Goal: Task Accomplishment & Management: Complete application form

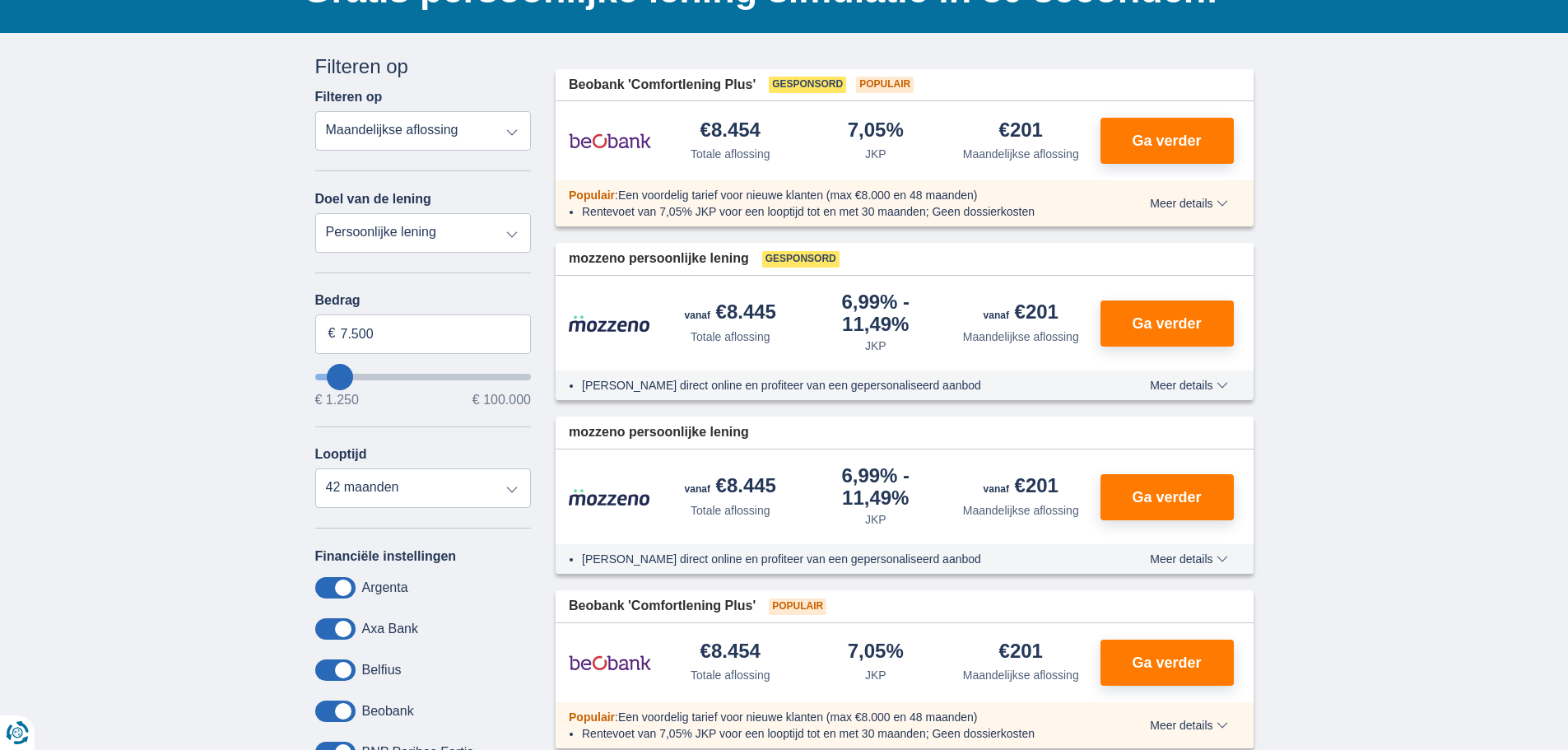
scroll to position [165, 0]
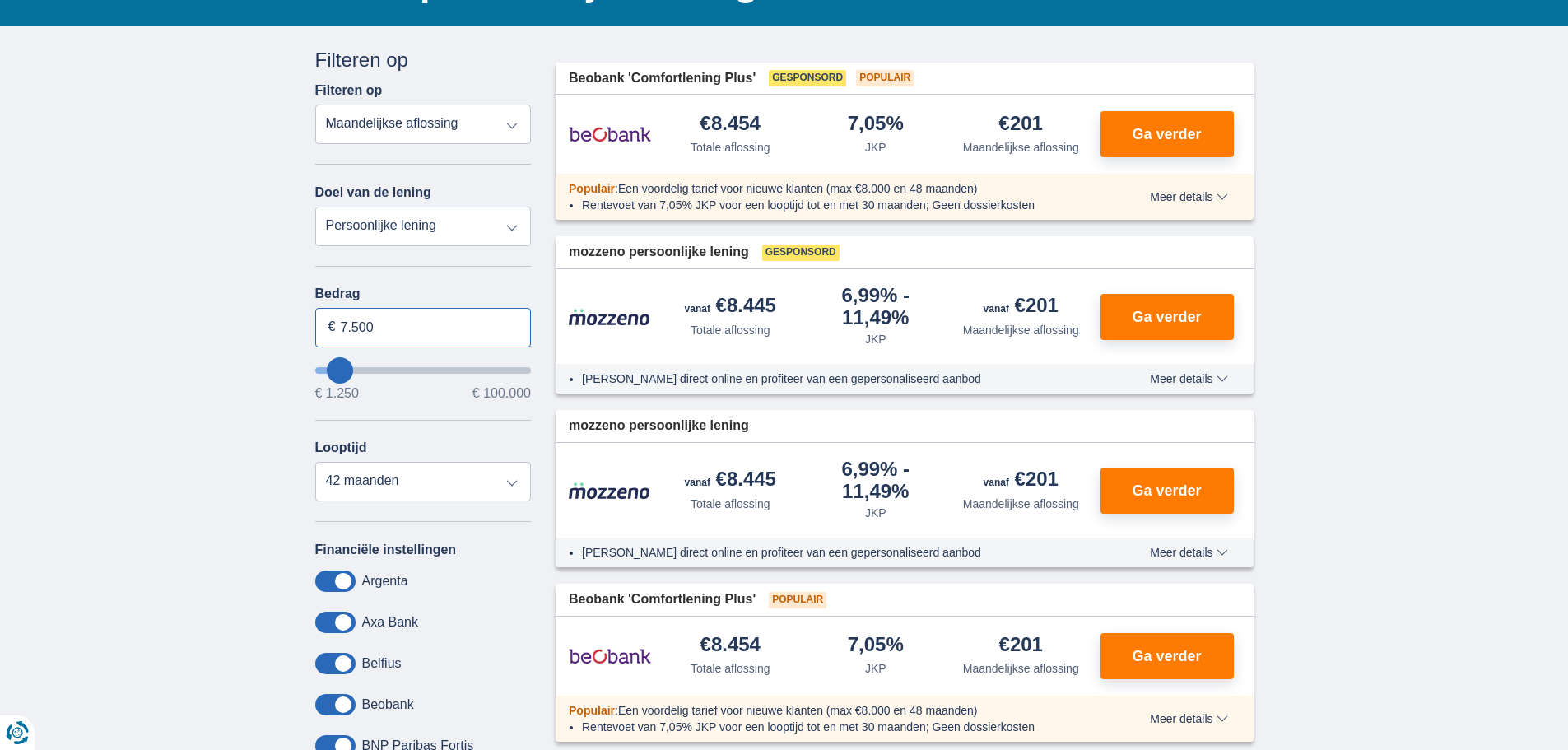
drag, startPoint x: 397, startPoint y: 335, endPoint x: 234, endPoint y: 308, distance: 165.2
type input "18.000"
type input "18250"
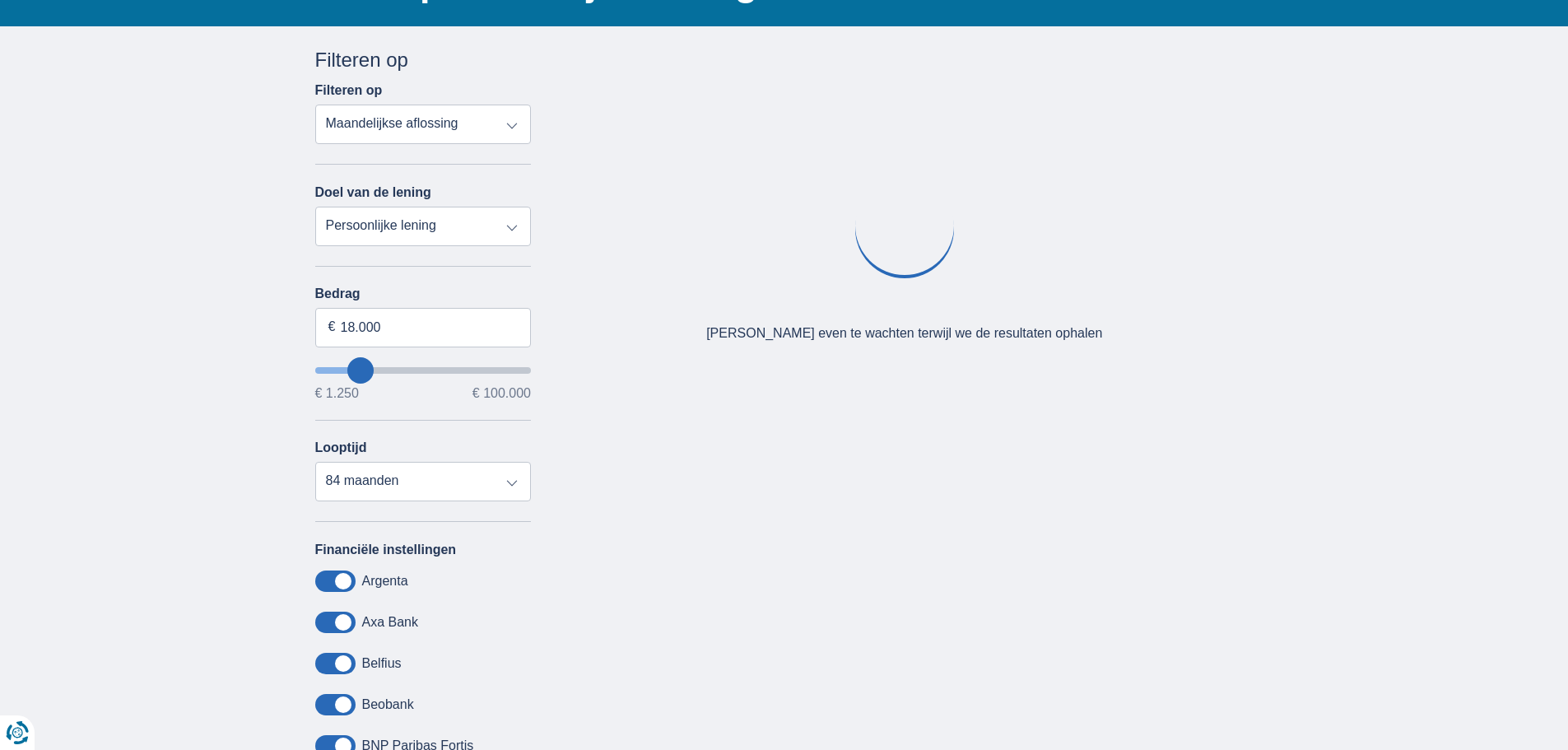
click at [226, 396] on div "× widget.non-eligible-application.title widget.non-eligible-application.text no…" at bounding box center [784, 448] width 1568 height 842
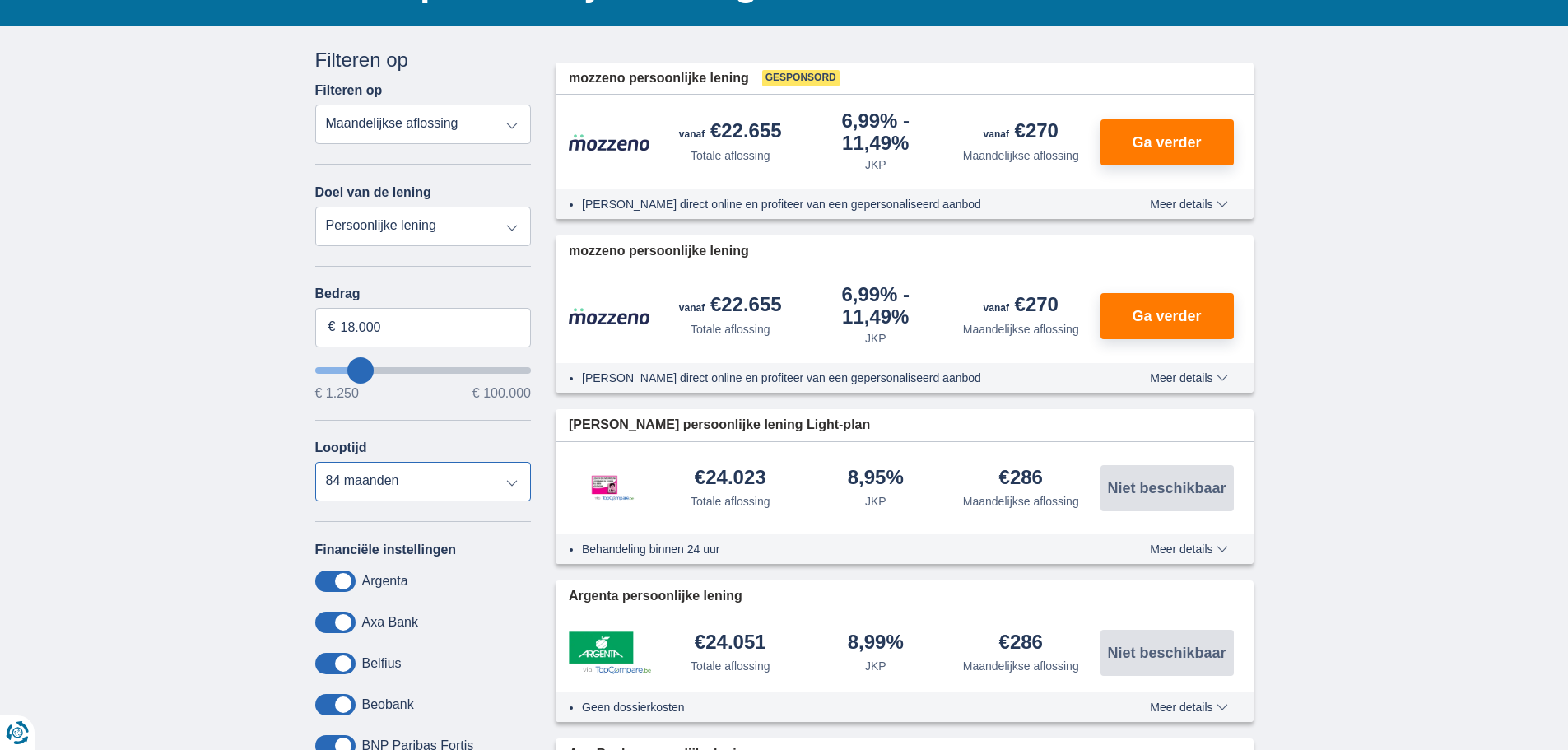
click at [517, 483] on select "12 maanden 18 maanden 24 maanden 30 maanden 36 maanden 42 maanden 48 maanden 60…" at bounding box center [423, 481] width 216 height 40
click at [315, 461] on select "12 maanden 18 maanden 24 maanden 30 maanden 36 maanden 42 maanden 48 maanden 60…" at bounding box center [423, 481] width 216 height 40
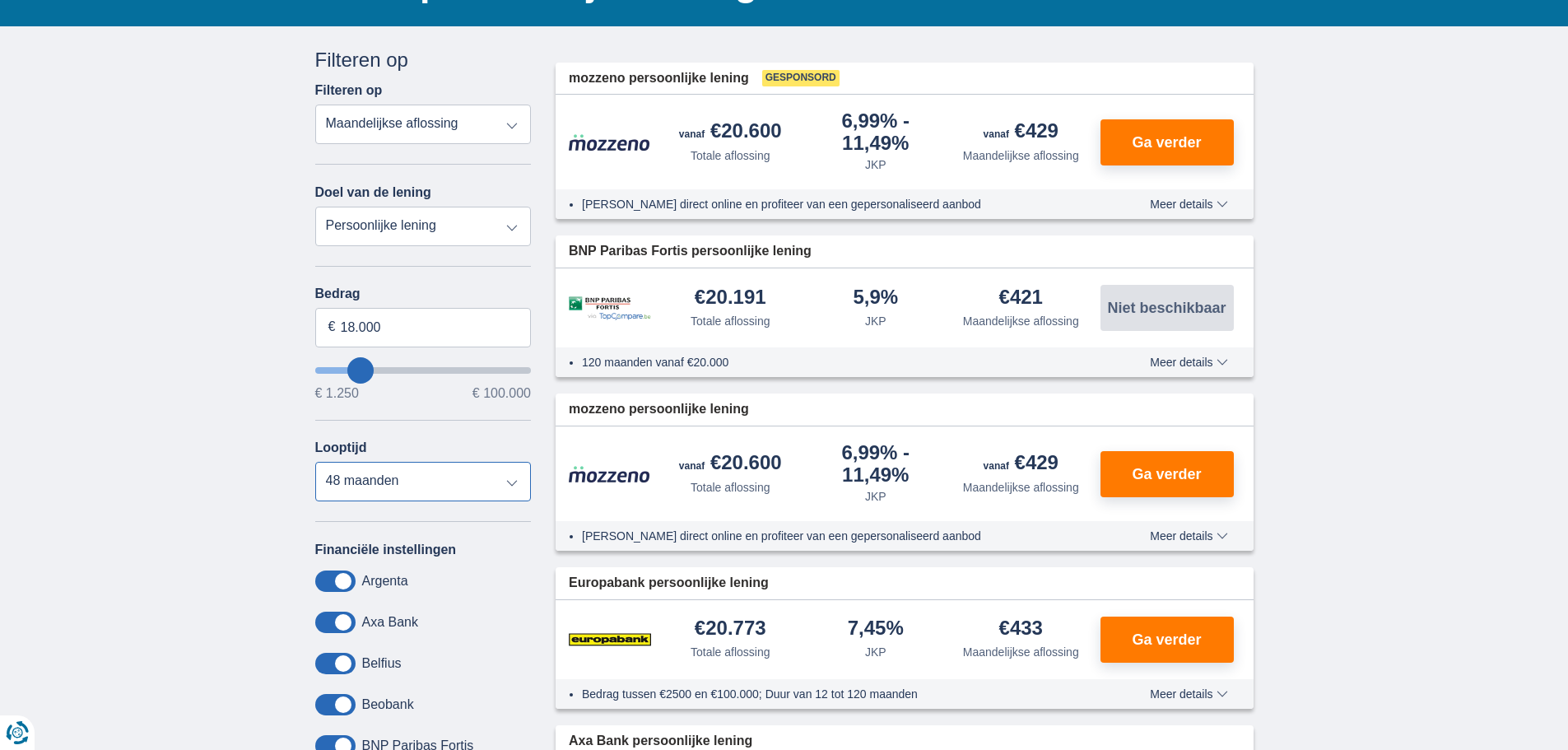
click at [506, 476] on select "12 maanden 18 maanden 24 maanden 30 maanden 36 maanden 42 maanden 48 maanden 60…" at bounding box center [423, 481] width 216 height 40
select select "60"
click at [315, 461] on select "12 maanden 18 maanden 24 maanden 30 maanden 36 maanden 42 maanden 48 maanden 60…" at bounding box center [423, 481] width 216 height 40
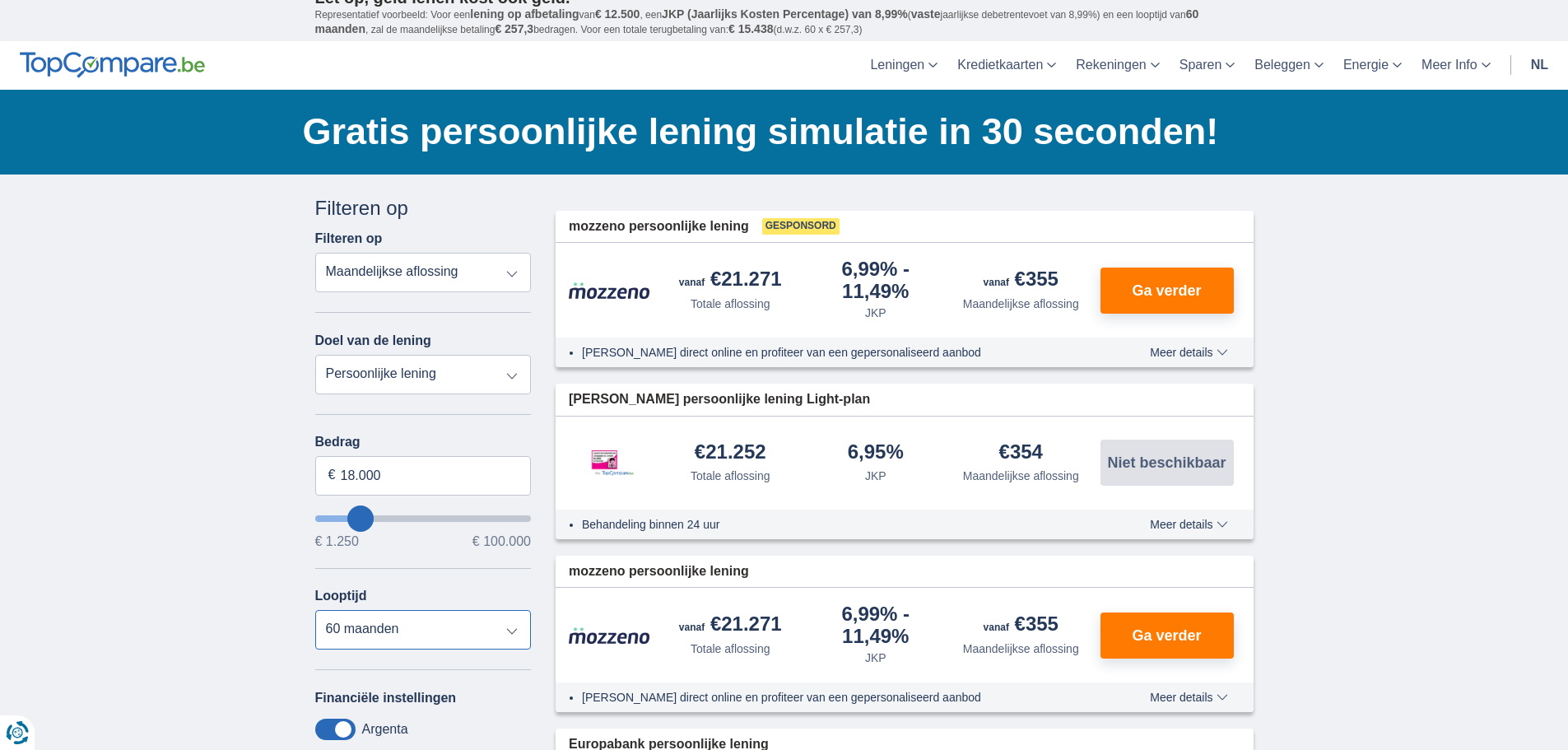
scroll to position [0, 0]
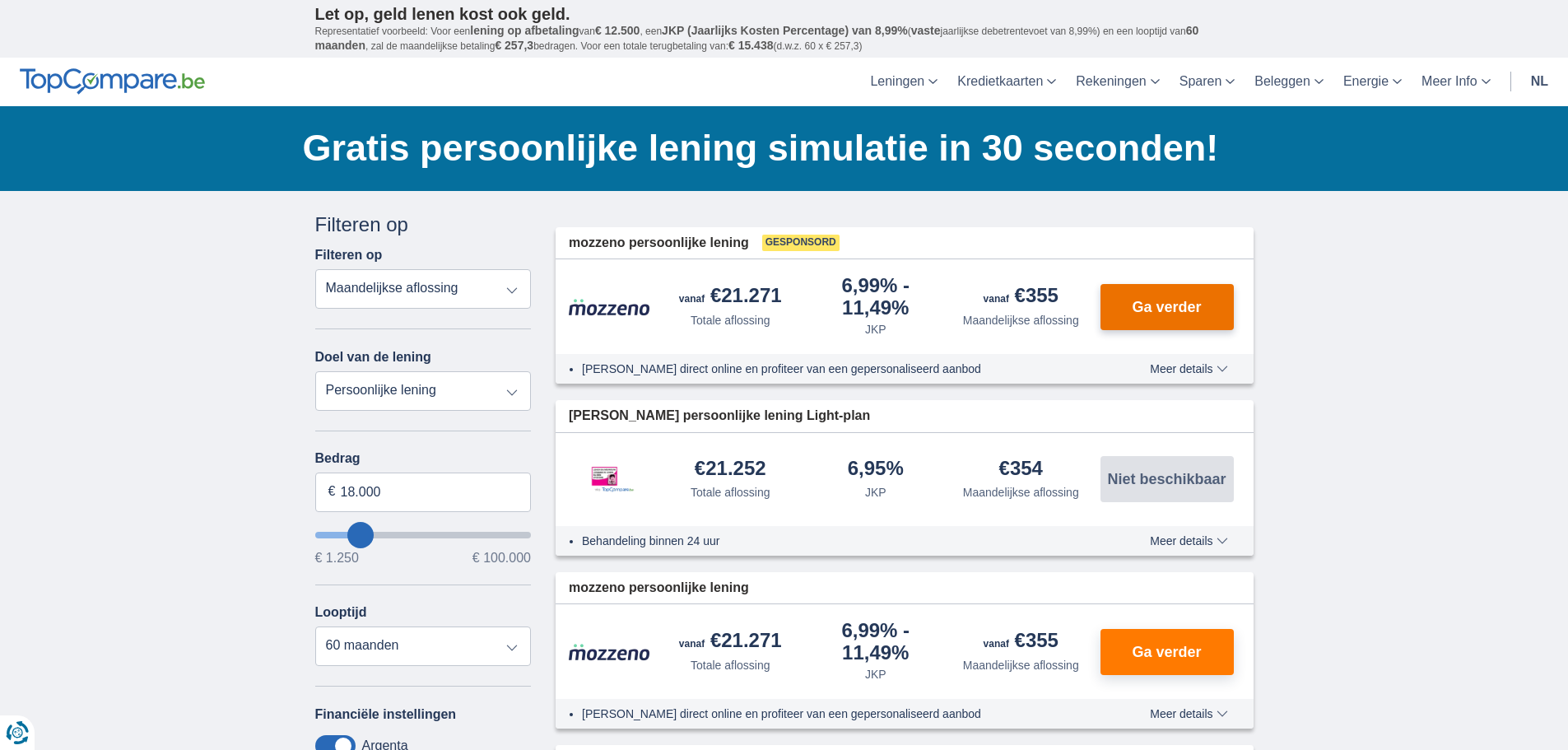
click at [1185, 312] on span "Ga verder" at bounding box center [1167, 306] width 69 height 15
